Goal: Check status

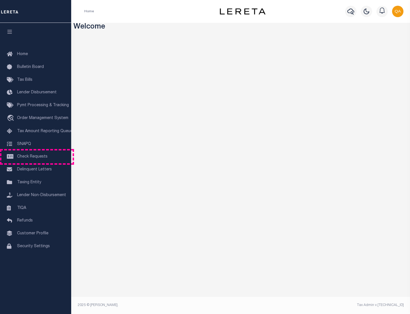
click at [36, 156] on span "Check Requests" at bounding box center [32, 156] width 30 height 4
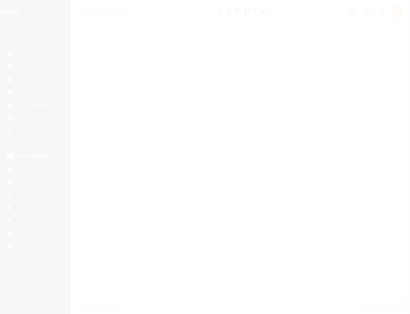
select select "50"
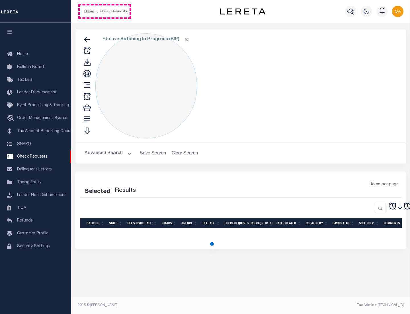
select select "50"
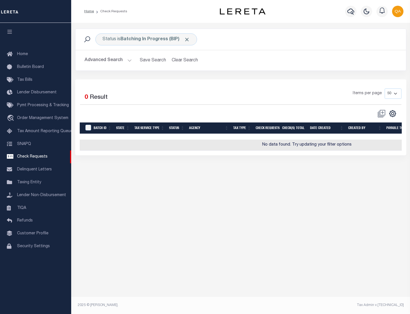
click at [187, 39] on span "Click to Remove" at bounding box center [187, 39] width 6 height 6
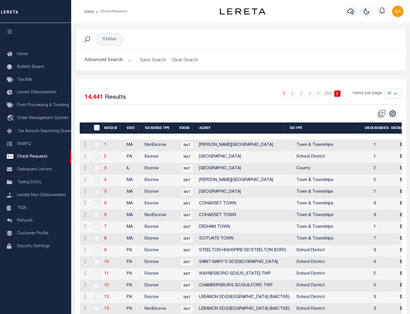
scroll to position [275, 0]
